Goal: Information Seeking & Learning: Learn about a topic

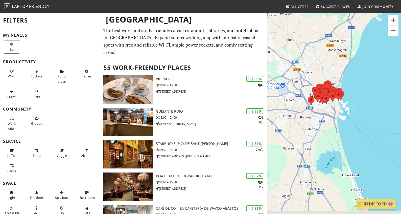
drag, startPoint x: 342, startPoint y: 157, endPoint x: 340, endPoint y: 110, distance: 47.1
click at [340, 110] on div at bounding box center [334, 120] width 134 height 214
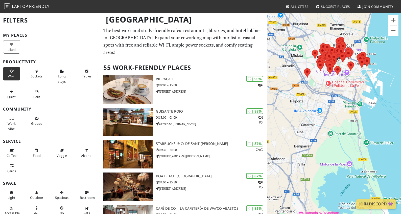
click at [15, 70] on button "Wi-Fi" at bounding box center [11, 73] width 17 height 13
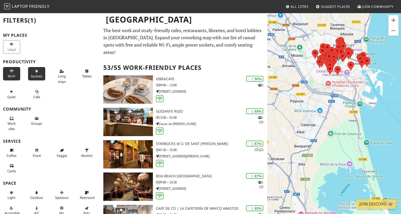
click at [38, 70] on icon at bounding box center [37, 71] width 4 height 3
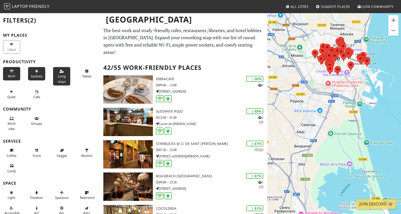
click at [60, 70] on icon at bounding box center [62, 71] width 4 height 3
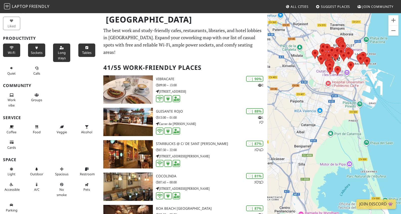
scroll to position [25, 0]
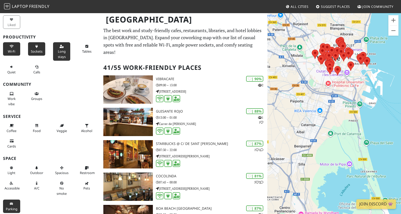
click at [11, 204] on icon at bounding box center [12, 203] width 4 height 3
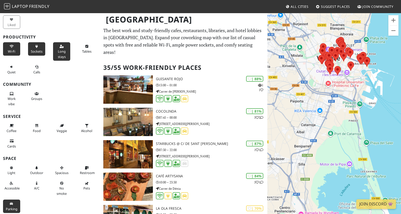
click at [11, 204] on icon at bounding box center [12, 203] width 4 height 3
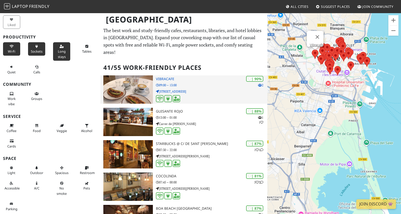
click at [141, 75] on img at bounding box center [128, 89] width 50 height 28
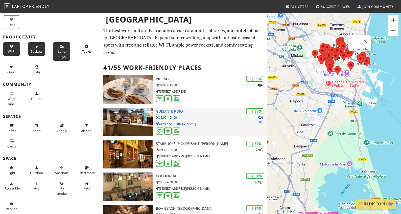
click at [128, 108] on img at bounding box center [128, 122] width 50 height 28
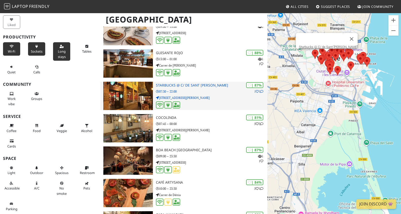
scroll to position [59, 0]
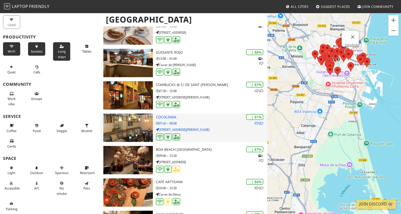
click at [131, 124] on img at bounding box center [128, 128] width 50 height 28
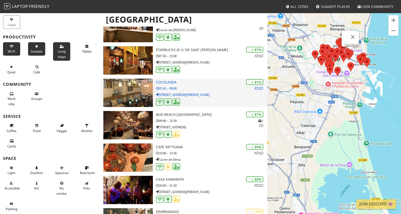
scroll to position [112, 0]
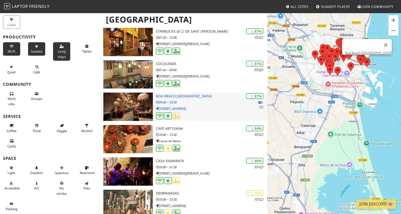
click at [133, 93] on img at bounding box center [128, 107] width 50 height 28
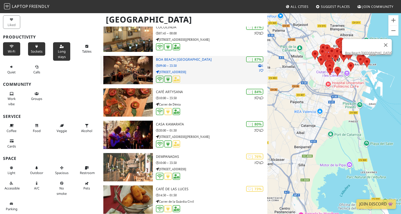
scroll to position [150, 0]
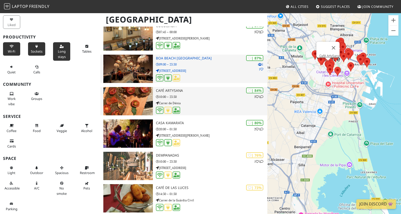
click at [133, 92] on img at bounding box center [128, 101] width 50 height 28
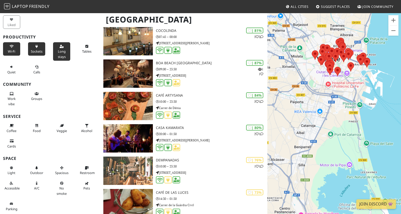
scroll to position [154, 0]
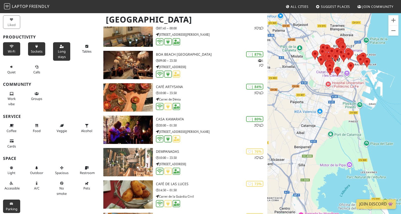
click at [13, 202] on icon at bounding box center [12, 203] width 4 height 3
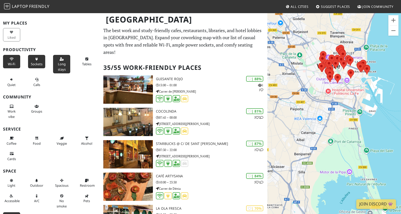
scroll to position [10, 0]
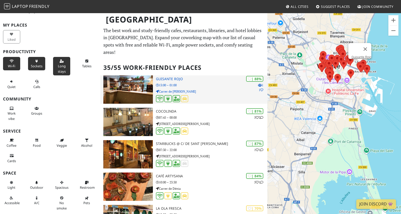
click at [124, 80] on img at bounding box center [128, 89] width 50 height 28
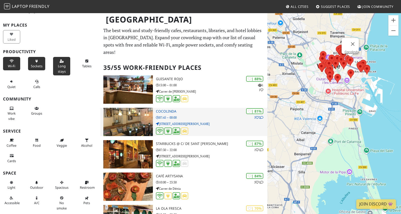
click at [125, 119] on img at bounding box center [128, 122] width 50 height 28
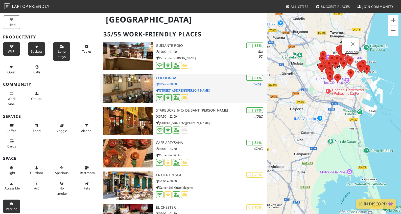
scroll to position [36, 0]
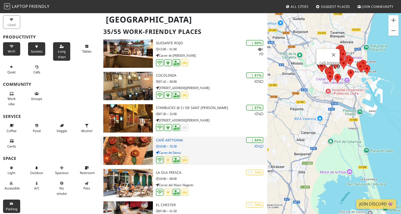
click at [120, 137] on img at bounding box center [128, 151] width 50 height 28
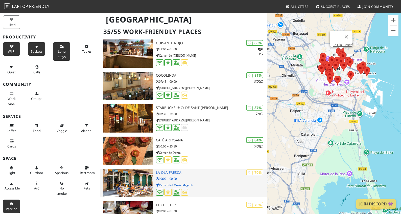
click at [121, 169] on img at bounding box center [128, 183] width 50 height 28
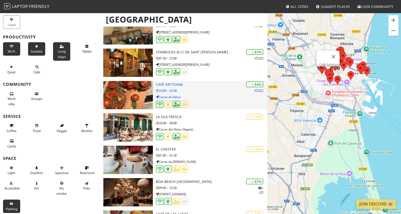
scroll to position [94, 0]
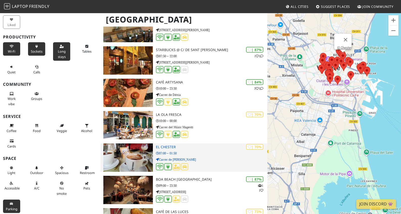
click at [122, 147] on img at bounding box center [128, 157] width 50 height 28
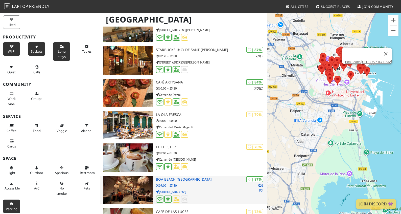
click at [121, 180] on img at bounding box center [128, 190] width 50 height 28
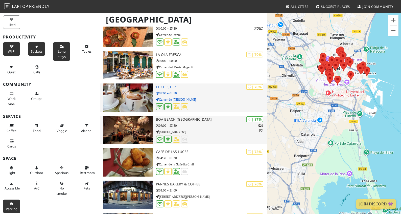
scroll to position [154, 0]
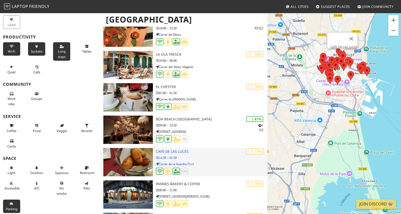
click at [123, 157] on img at bounding box center [128, 162] width 50 height 28
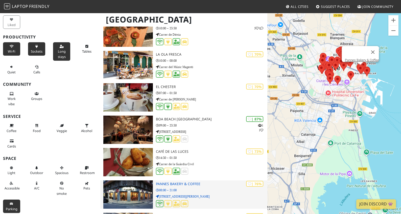
click at [129, 185] on img at bounding box center [128, 194] width 50 height 28
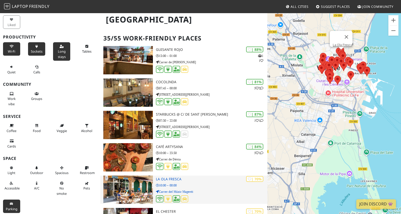
scroll to position [0, 0]
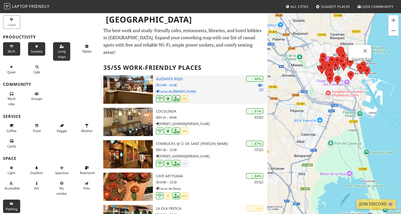
click at [126, 81] on img at bounding box center [128, 89] width 50 height 28
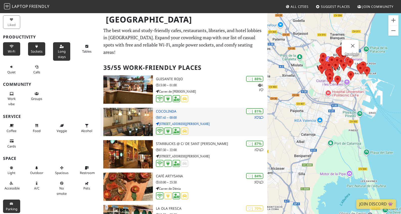
click at [123, 111] on img at bounding box center [128, 122] width 50 height 28
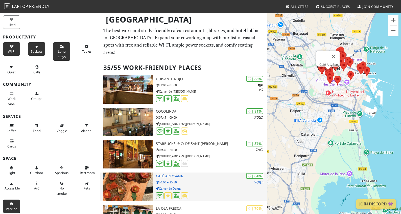
click at [117, 175] on img at bounding box center [128, 186] width 50 height 28
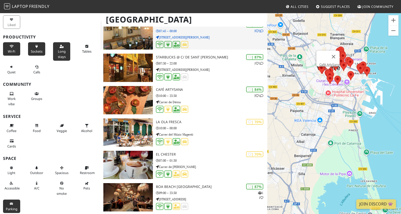
scroll to position [87, 0]
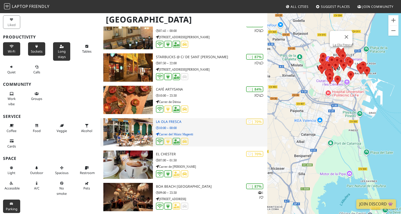
click at [120, 123] on img at bounding box center [128, 132] width 50 height 28
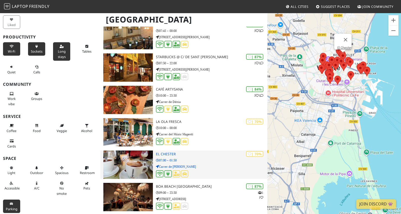
click at [121, 154] on img at bounding box center [128, 164] width 50 height 28
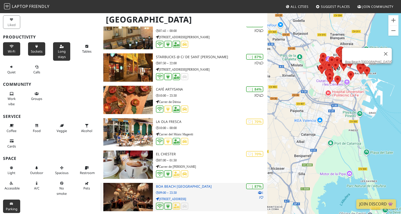
click at [121, 183] on img at bounding box center [128, 197] width 50 height 28
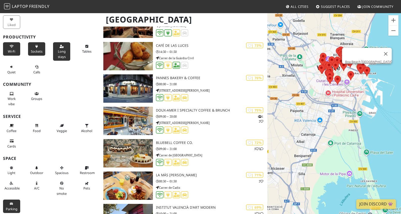
scroll to position [262, 0]
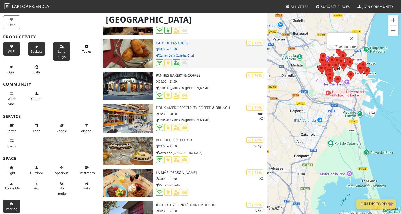
click at [118, 50] on img at bounding box center [128, 53] width 50 height 28
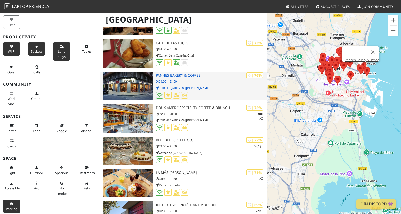
click at [119, 78] on img at bounding box center [128, 86] width 50 height 28
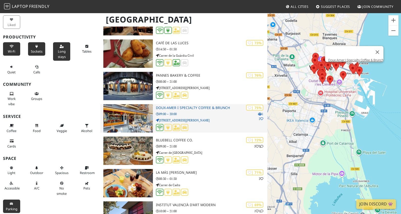
click at [124, 111] on img at bounding box center [128, 118] width 50 height 28
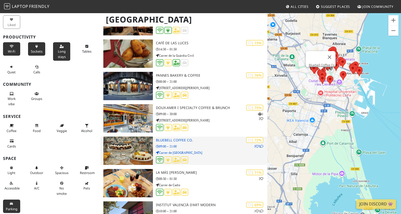
click at [126, 140] on img at bounding box center [128, 151] width 50 height 28
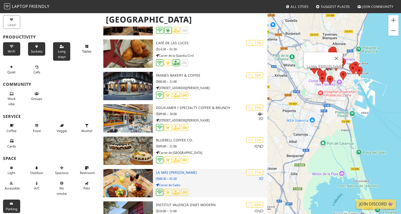
click at [125, 169] on img at bounding box center [128, 183] width 50 height 28
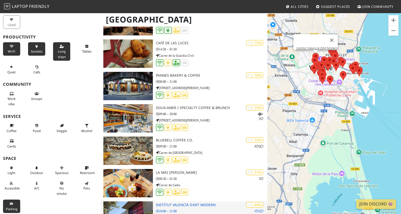
click at [122, 202] on img at bounding box center [128, 215] width 50 height 28
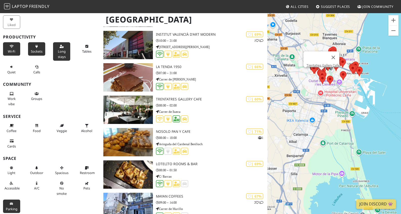
scroll to position [441, 0]
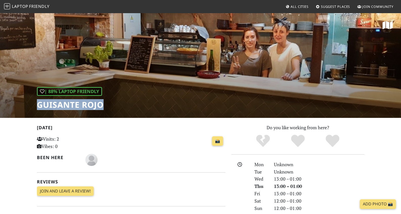
drag, startPoint x: 38, startPoint y: 103, endPoint x: 103, endPoint y: 105, distance: 65.0
click at [103, 105] on h1 "Guisante Rojo" at bounding box center [70, 105] width 67 height 10
copy h1 "Guisante Rojo"
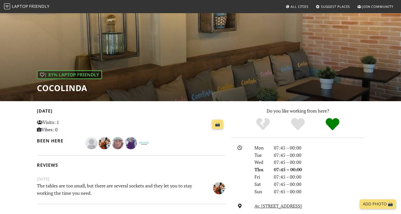
scroll to position [17, 0]
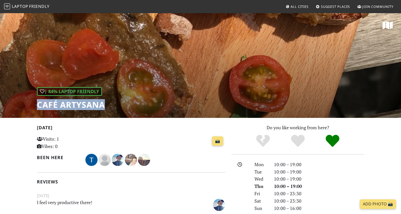
drag, startPoint x: 39, startPoint y: 103, endPoint x: 103, endPoint y: 108, distance: 64.2
click at [103, 108] on h1 "Café ArtySana" at bounding box center [71, 105] width 68 height 10
copy h1 "Café ArtySana"
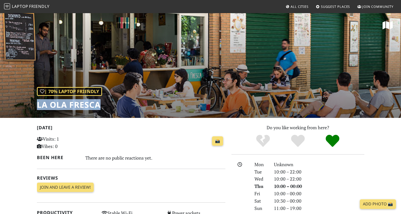
drag, startPoint x: 37, startPoint y: 104, endPoint x: 105, endPoint y: 104, distance: 67.5
click at [105, 104] on div "| 70% Laptop Friendly La [PERSON_NAME]" at bounding box center [200, 65] width 401 height 105
copy h1 "La Ola Fresca"
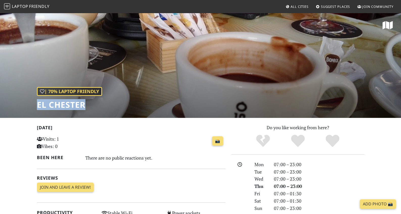
drag, startPoint x: 38, startPoint y: 104, endPoint x: 93, endPoint y: 106, distance: 54.9
click at [93, 106] on h1 "El Chester" at bounding box center [69, 105] width 65 height 10
copy h1 "El Chester"
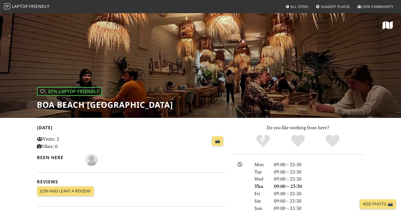
click at [102, 104] on h1 "Boa Beach València" at bounding box center [105, 105] width 136 height 10
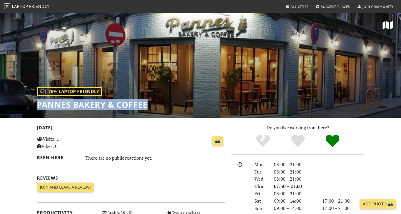
drag, startPoint x: 37, startPoint y: 104, endPoint x: 147, endPoint y: 106, distance: 109.7
click at [147, 106] on h1 "Pannes Bakery & Coffee" at bounding box center [92, 105] width 111 height 10
copy h1 "Pannes Bakery & Coffee"
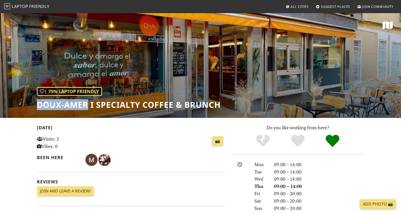
drag, startPoint x: 37, startPoint y: 105, endPoint x: 86, endPoint y: 102, distance: 49.2
click at [86, 102] on h1 "Doux-Amer I Specialty Coffee & Brunch" at bounding box center [129, 105] width 184 height 10
copy h1 "Doux-Amer"
